Goal: Task Accomplishment & Management: Use online tool/utility

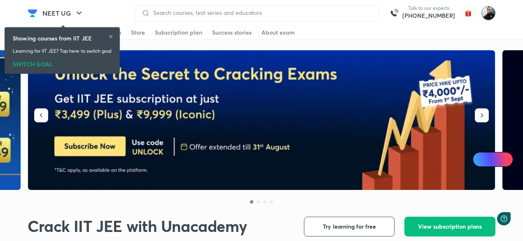
click at [487, 13] on img at bounding box center [488, 13] width 14 height 14
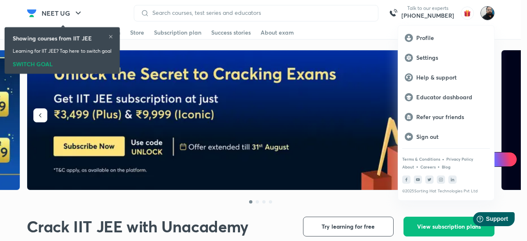
click at [431, 98] on p "Educator dashboard" at bounding box center [451, 96] width 71 height 7
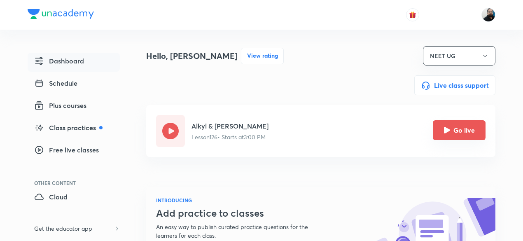
click at [450, 128] on icon "Go live" at bounding box center [446, 130] width 7 height 7
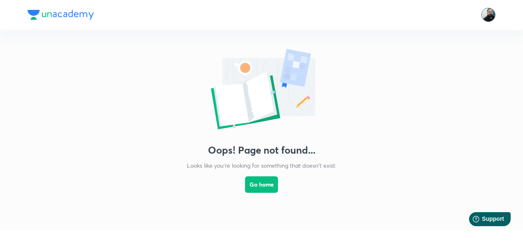
click at [489, 15] on img at bounding box center [488, 15] width 14 height 14
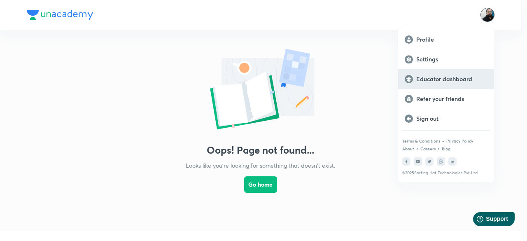
click at [435, 80] on p "Educator dashboard" at bounding box center [451, 78] width 71 height 7
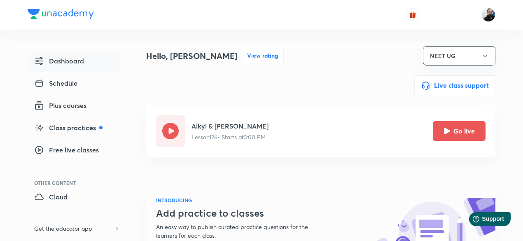
click at [449, 130] on icon "Go live" at bounding box center [447, 131] width 6 height 6
